Goal: Navigation & Orientation: Find specific page/section

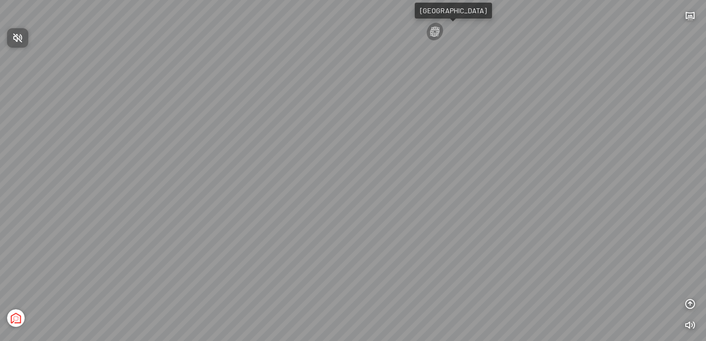
drag, startPoint x: 393, startPoint y: 164, endPoint x: 343, endPoint y: 119, distance: 67.2
click at [343, 119] on div at bounding box center [353, 170] width 706 height 341
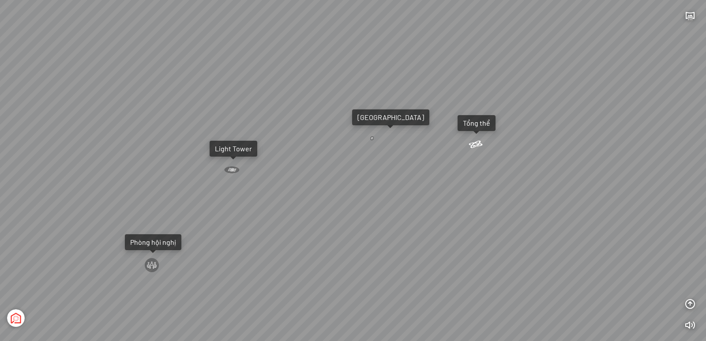
click at [471, 124] on div "Tổng thể" at bounding box center [476, 123] width 27 height 9
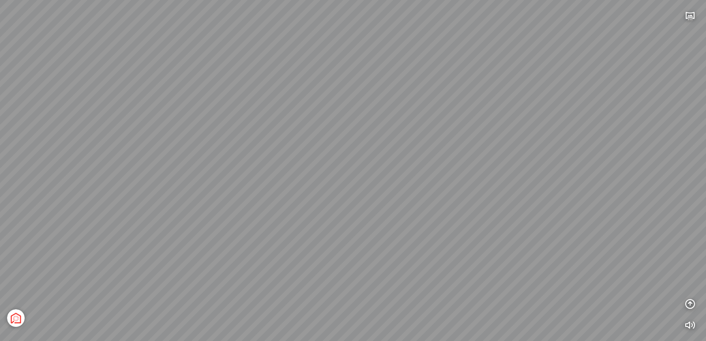
drag, startPoint x: 430, startPoint y: 202, endPoint x: 385, endPoint y: 154, distance: 65.0
click at [387, 152] on div "[GEOGRAPHIC_DATA] 3.6 km KN Links [GEOGRAPHIC_DATA] 5.9 km Thể Thao Bãi Biển 0 …" at bounding box center [353, 170] width 706 height 341
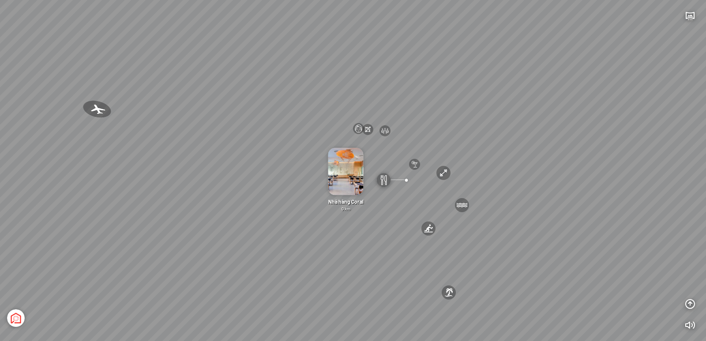
drag, startPoint x: 355, startPoint y: 245, endPoint x: 477, endPoint y: 267, distance: 123.2
click at [475, 266] on div "[GEOGRAPHIC_DATA] 3.6 km KN Links [GEOGRAPHIC_DATA] 5.9 km Thể Thao Bãi Biển 0 …" at bounding box center [353, 170] width 706 height 341
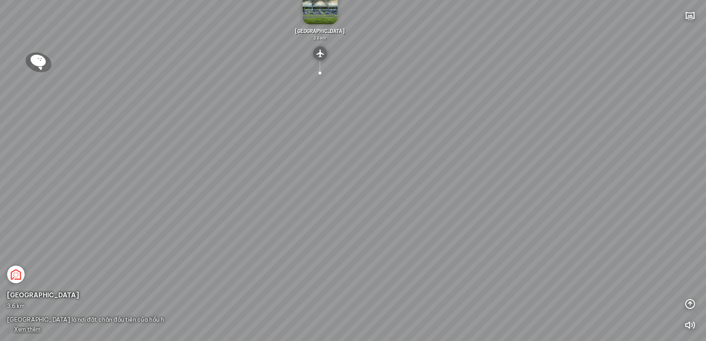
drag, startPoint x: 386, startPoint y: 147, endPoint x: 343, endPoint y: 164, distance: 46.2
click at [366, 151] on div "[GEOGRAPHIC_DATA] 3.6 km KN Links [GEOGRAPHIC_DATA] 5.9 km Thể Thao Bãi Biển 0 …" at bounding box center [353, 170] width 706 height 341
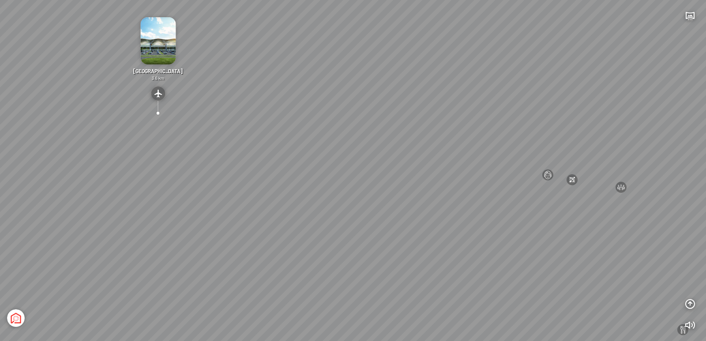
drag, startPoint x: 343, startPoint y: 173, endPoint x: 355, endPoint y: 202, distance: 31.1
click at [355, 202] on div "[GEOGRAPHIC_DATA] 3.6 km KN Links [GEOGRAPHIC_DATA] 5.9 km Thể Thao Bãi Biển 0 …" at bounding box center [353, 170] width 706 height 341
click at [471, 163] on div "[GEOGRAPHIC_DATA] 3.6 km KN Links [GEOGRAPHIC_DATA] 5.9 km Thể Thao Bãi Biển 0 …" at bounding box center [353, 170] width 706 height 341
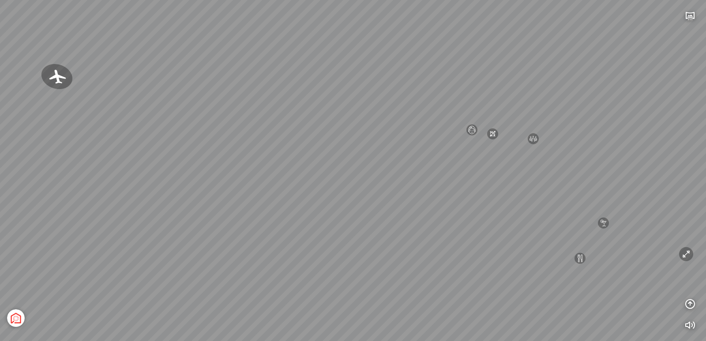
click at [494, 176] on div "[GEOGRAPHIC_DATA] 3.6 km KN Links [GEOGRAPHIC_DATA] 5.9 km Thể Thao Bãi Biển 0 …" at bounding box center [353, 170] width 706 height 341
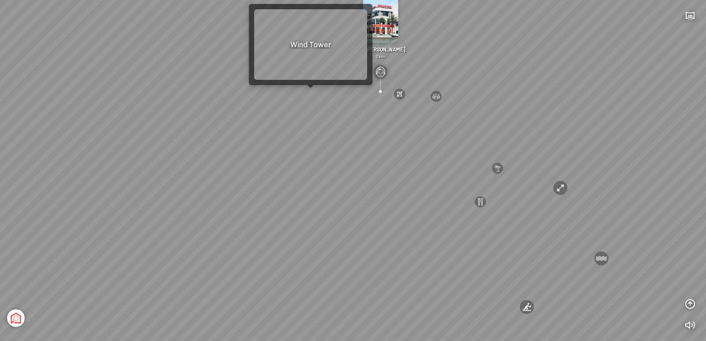
click at [309, 94] on div "[GEOGRAPHIC_DATA] 3.6 km KN Links [GEOGRAPHIC_DATA] 5.9 km Thể Thao Bãi Biển 0 …" at bounding box center [353, 170] width 706 height 341
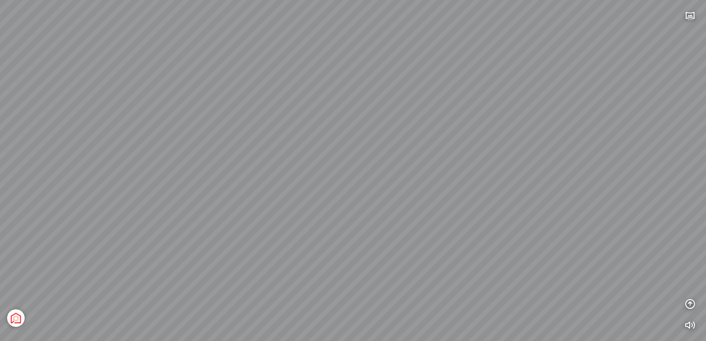
drag, startPoint x: 499, startPoint y: 137, endPoint x: 283, endPoint y: 82, distance: 222.3
click at [295, 76] on div "[GEOGRAPHIC_DATA] [GEOGRAPHIC_DATA] [GEOGRAPHIC_DATA] The [GEOGRAPHIC_DATA] Tổn…" at bounding box center [353, 170] width 706 height 341
drag, startPoint x: 460, startPoint y: 84, endPoint x: 354, endPoint y: 71, distance: 106.7
click at [360, 71] on div "[GEOGRAPHIC_DATA] [GEOGRAPHIC_DATA] [GEOGRAPHIC_DATA] The [GEOGRAPHIC_DATA] Tổn…" at bounding box center [353, 170] width 706 height 341
drag, startPoint x: 469, startPoint y: 95, endPoint x: 328, endPoint y: 90, distance: 141.4
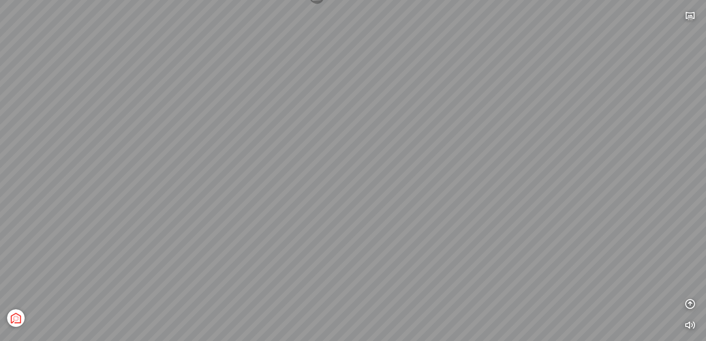
click at [362, 89] on div "[GEOGRAPHIC_DATA] [GEOGRAPHIC_DATA] [GEOGRAPHIC_DATA] The [GEOGRAPHIC_DATA] Tổn…" at bounding box center [353, 170] width 706 height 341
drag, startPoint x: 453, startPoint y: 102, endPoint x: 311, endPoint y: 123, distance: 143.2
click at [311, 123] on div "[GEOGRAPHIC_DATA] [GEOGRAPHIC_DATA] [GEOGRAPHIC_DATA] The [GEOGRAPHIC_DATA] Tổn…" at bounding box center [353, 170] width 706 height 341
drag, startPoint x: 442, startPoint y: 105, endPoint x: 351, endPoint y: 87, distance: 92.7
click at [351, 87] on div "[GEOGRAPHIC_DATA] [GEOGRAPHIC_DATA] [GEOGRAPHIC_DATA] The [GEOGRAPHIC_DATA] Tổn…" at bounding box center [353, 170] width 706 height 341
